Goal: Check status: Check status

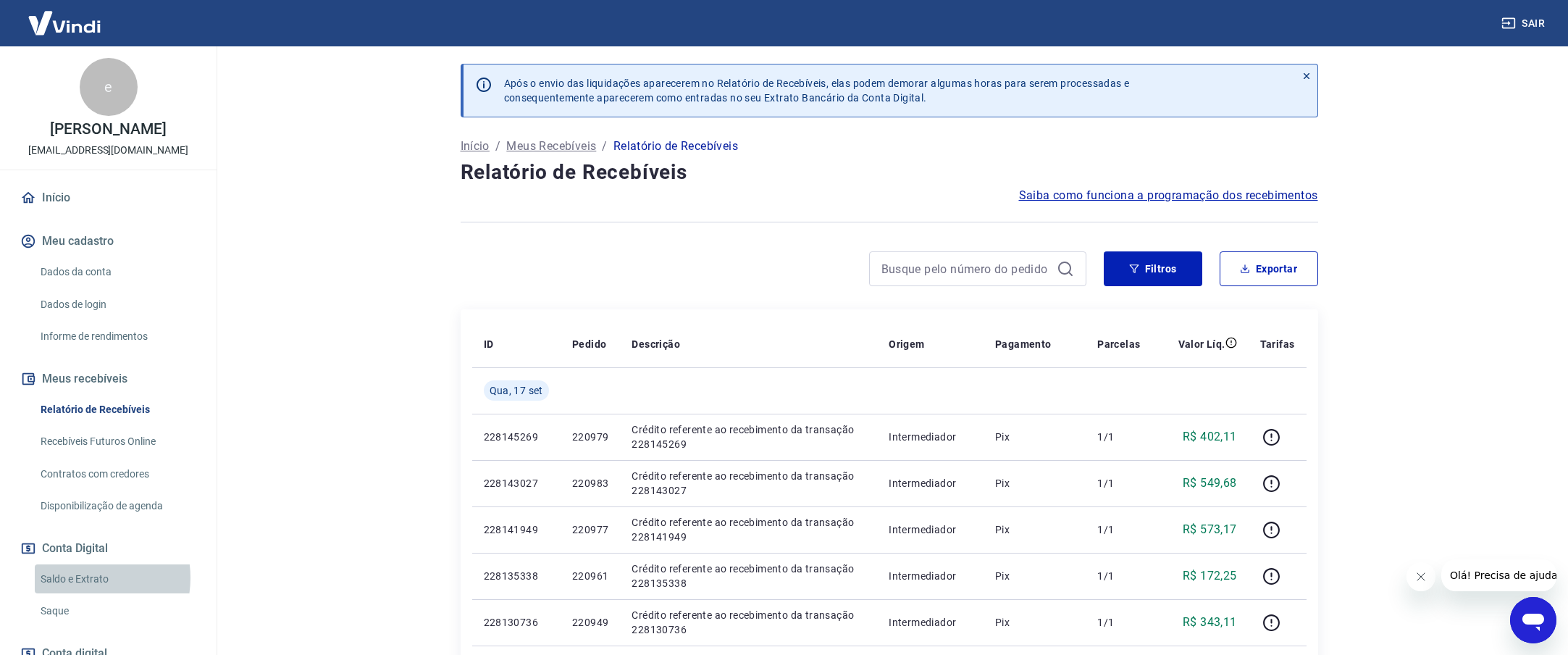
click at [80, 577] on link "Saldo e Extrato" at bounding box center [117, 579] width 164 height 30
